Goal: Task Accomplishment & Management: Manage account settings

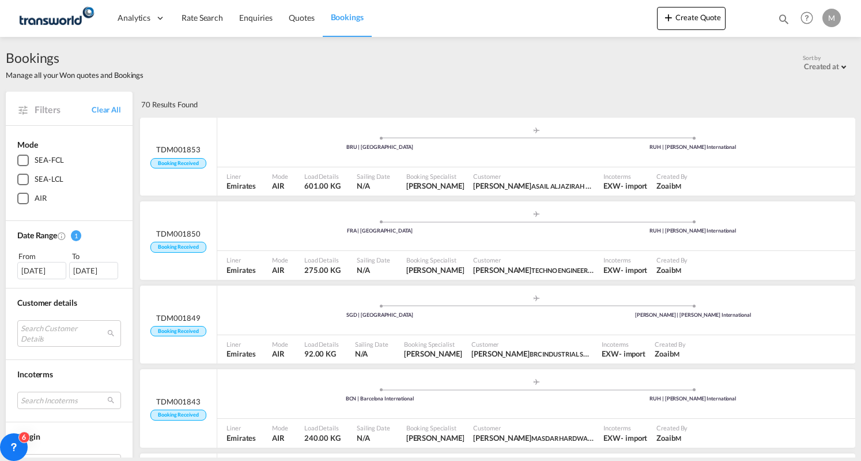
click at [345, 15] on span "Bookings" at bounding box center [347, 17] width 33 height 10
click at [353, 17] on span "Bookings" at bounding box center [347, 17] width 33 height 10
click at [298, 15] on span "Quotes" at bounding box center [301, 18] width 25 height 10
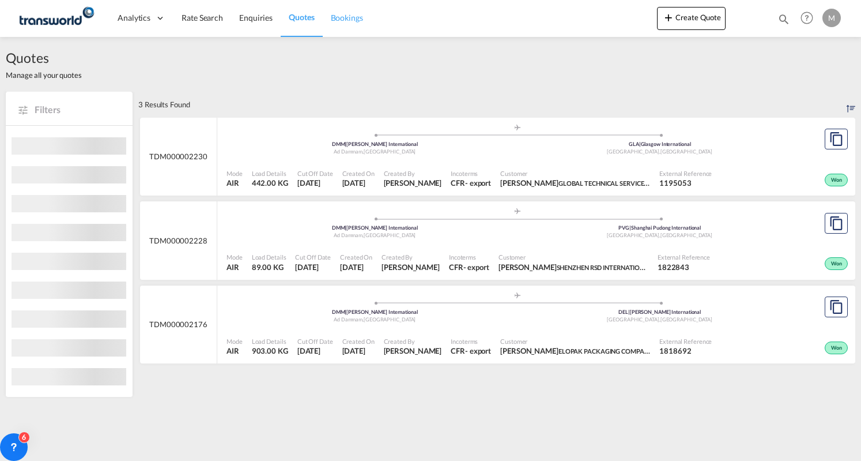
click at [343, 18] on span "Bookings" at bounding box center [347, 18] width 32 height 10
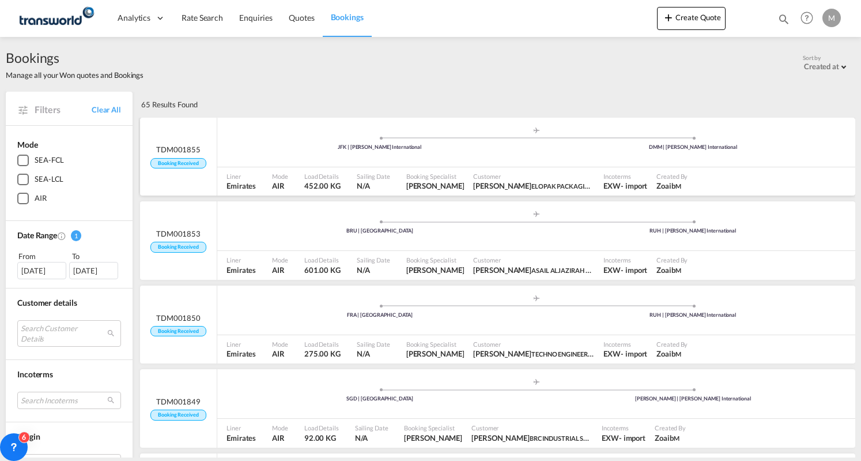
click at [308, 152] on div ".a{fill:#aaa8ad;} .a{fill:#aaa8ad;} JFK | [PERSON_NAME] International DMM | [PE…" at bounding box center [536, 143] width 638 height 35
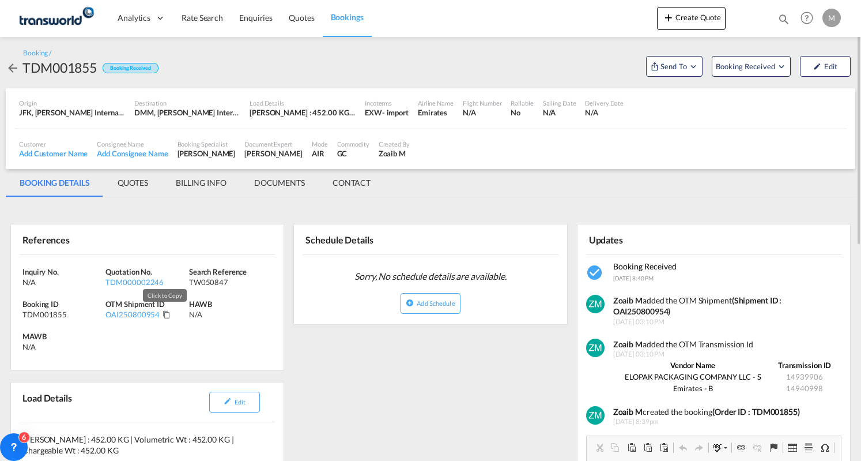
click at [163, 313] on md-icon "Click to Copy" at bounding box center [167, 314] width 8 height 8
click at [212, 183] on md-tab-item "BILLING INFO" at bounding box center [201, 183] width 78 height 28
